Goal: Task Accomplishment & Management: Use online tool/utility

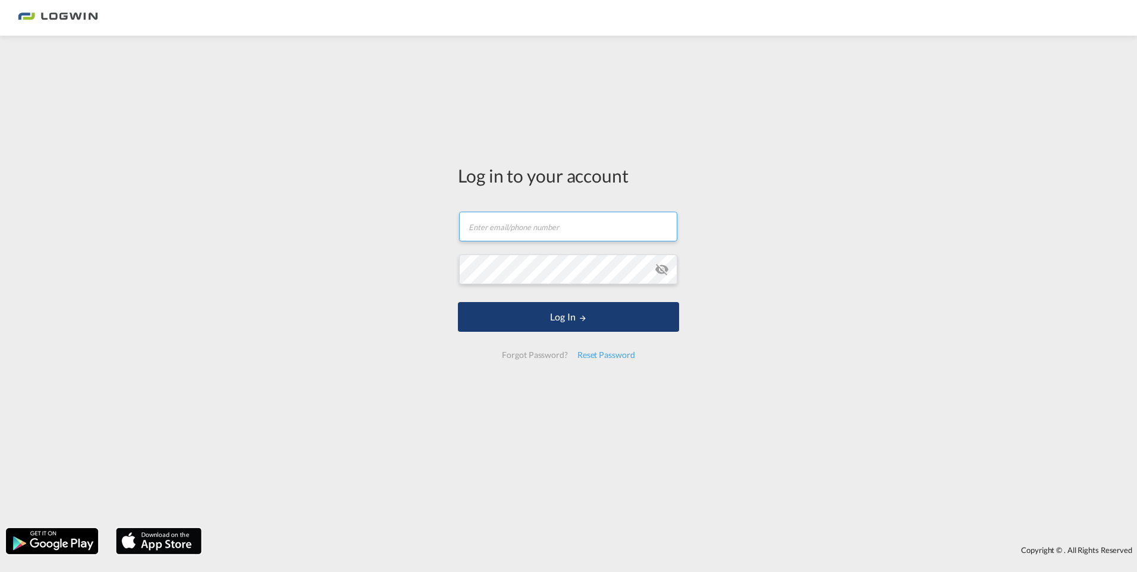
type input "[PERSON_NAME][EMAIL_ADDRESS][PERSON_NAME][DOMAIN_NAME]"
click at [572, 308] on button "Log In" at bounding box center [568, 317] width 221 height 30
